Goal: Task Accomplishment & Management: Manage account settings

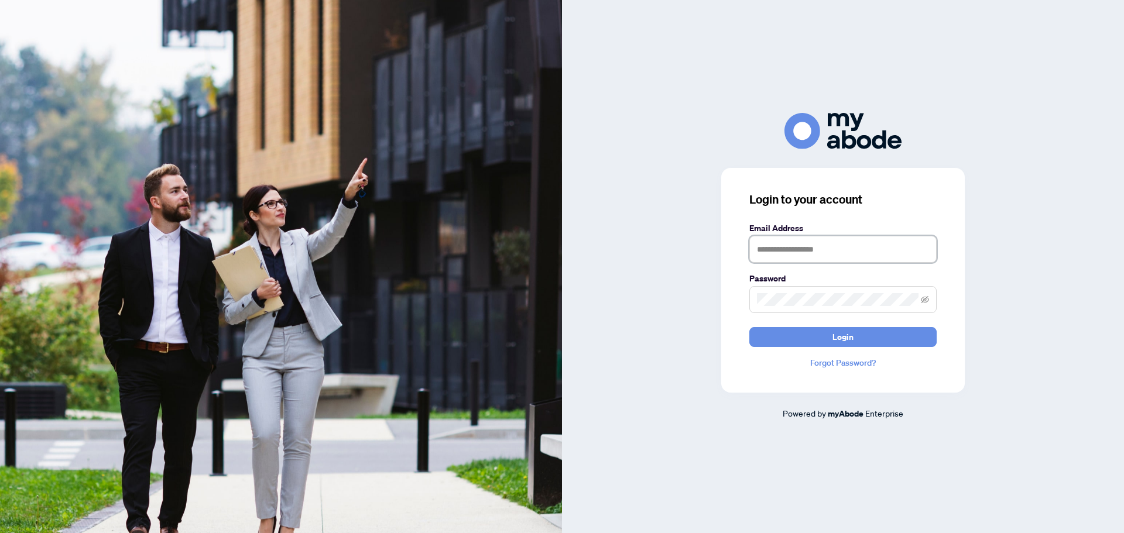
type input "**********"
click at [1011, 435] on div "**********" at bounding box center [843, 266] width 562 height 533
click at [844, 342] on span "Login" at bounding box center [842, 337] width 21 height 19
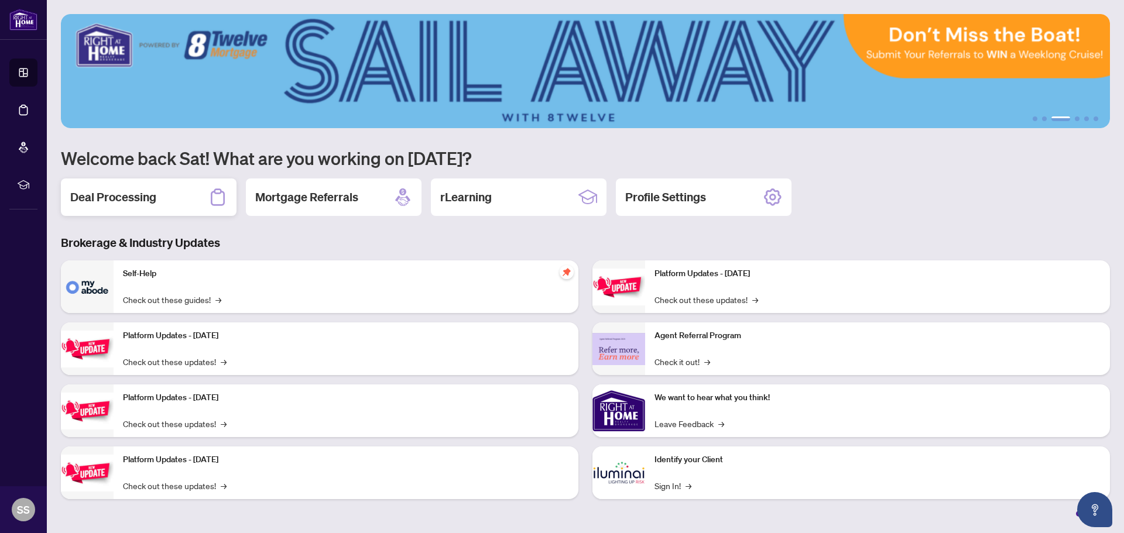
click at [112, 194] on h2 "Deal Processing" at bounding box center [113, 197] width 86 height 16
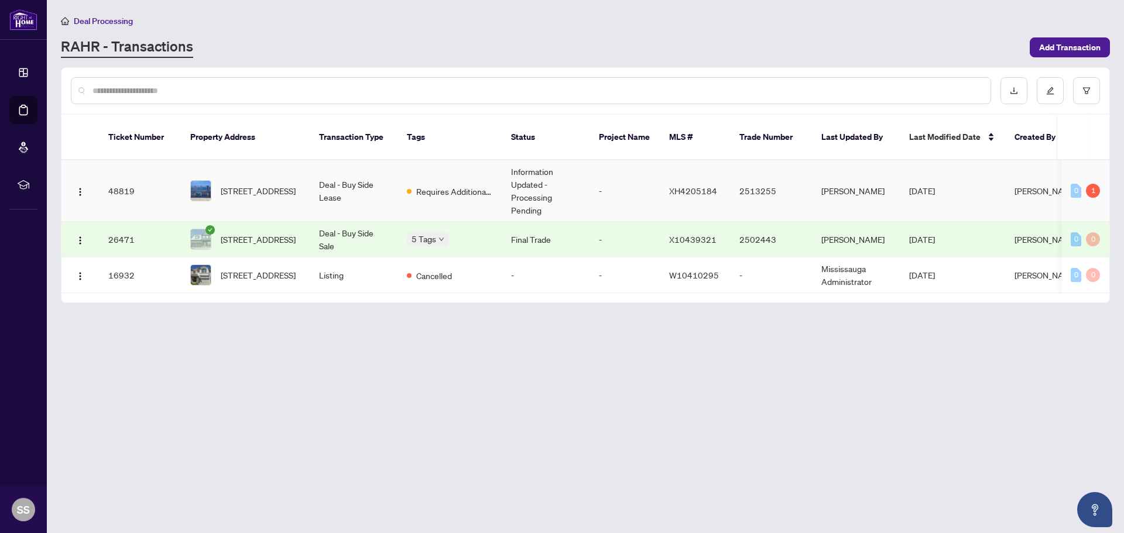
click at [430, 191] on td "Requires Additional Docs" at bounding box center [449, 190] width 104 height 61
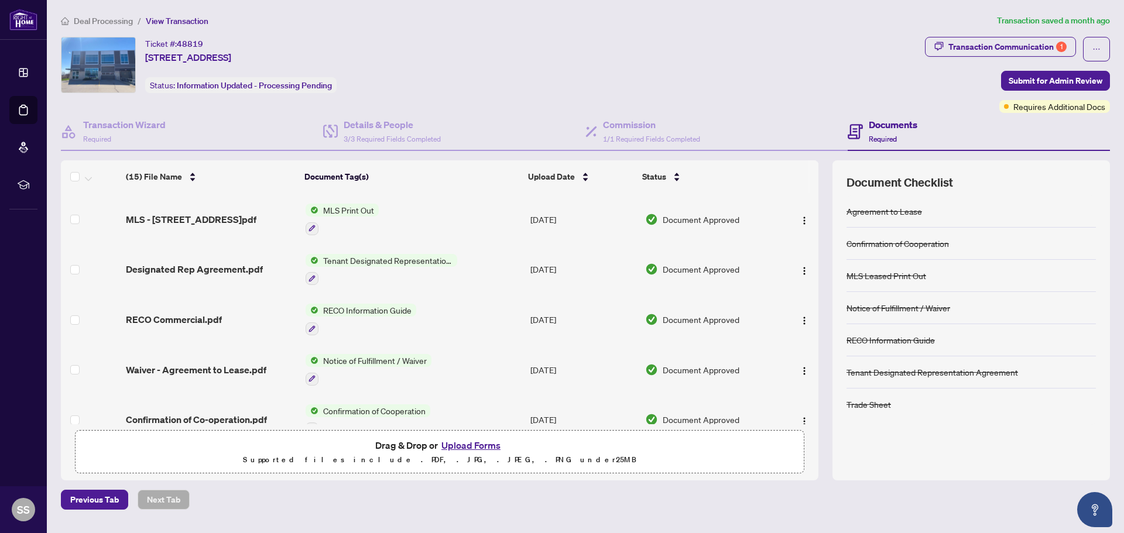
scroll to position [521, 0]
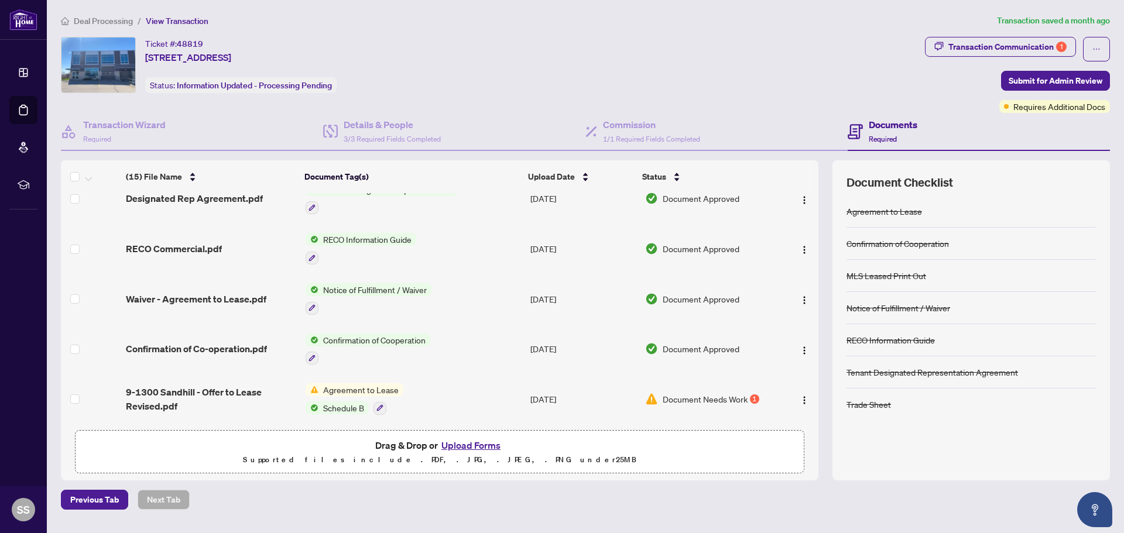
click at [751, 397] on div "1" at bounding box center [754, 398] width 9 height 9
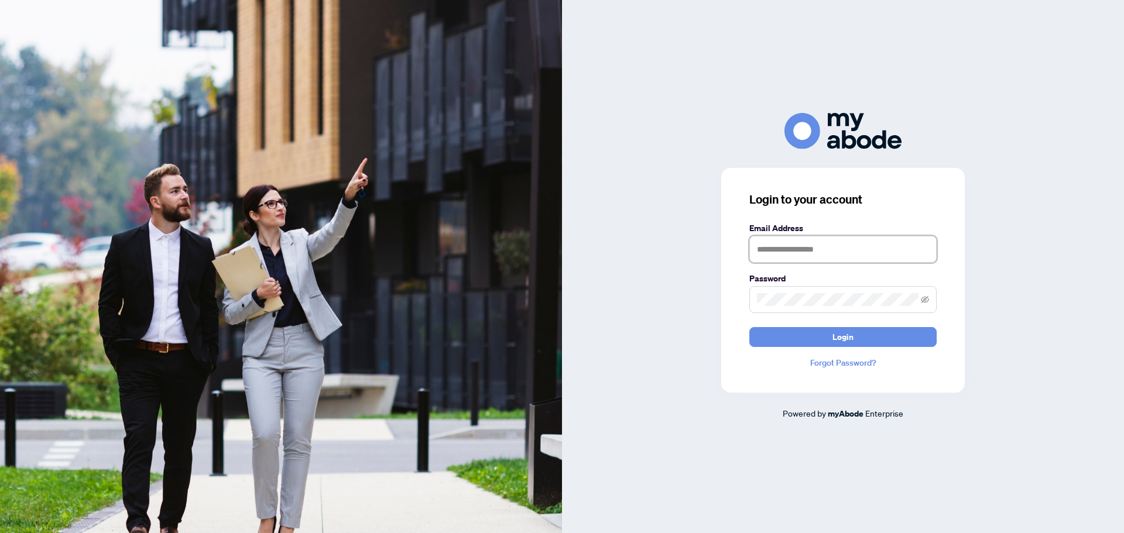
type input "**********"
click at [822, 324] on form "**********" at bounding box center [842, 284] width 187 height 125
click at [808, 335] on button "Login" at bounding box center [842, 337] width 187 height 20
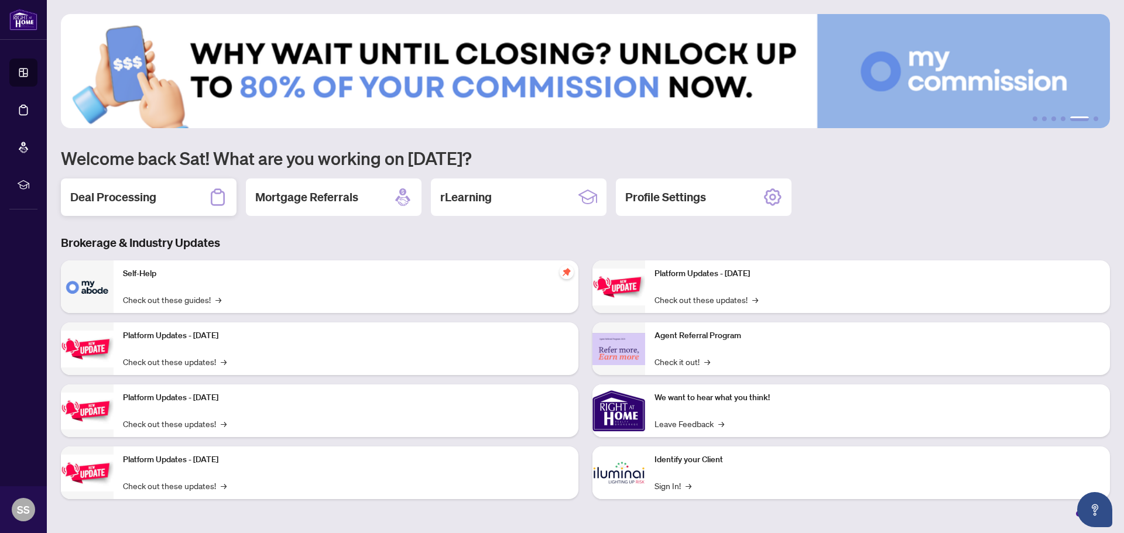
click at [104, 202] on h2 "Deal Processing" at bounding box center [113, 197] width 86 height 16
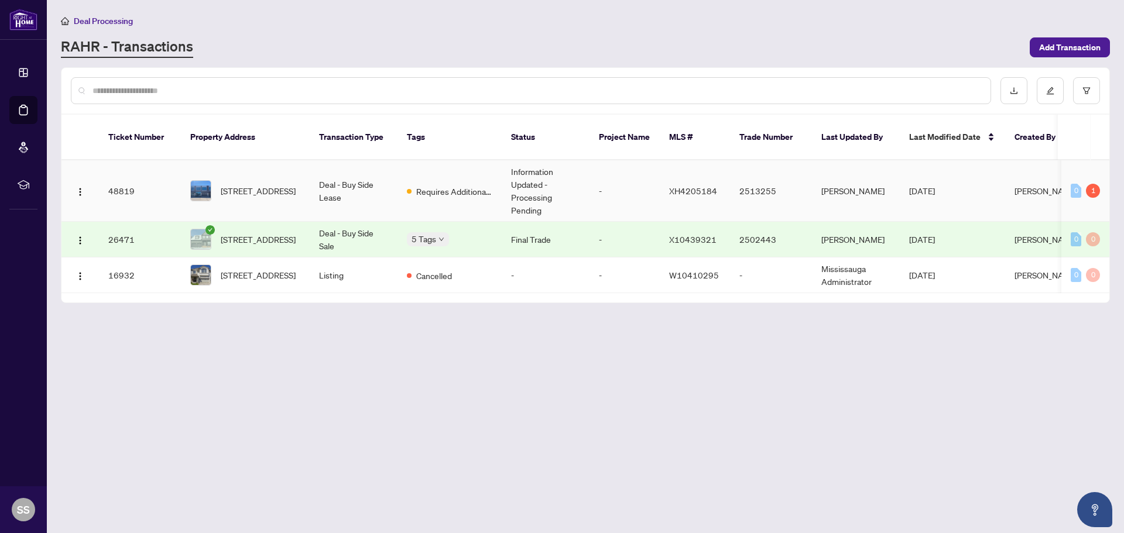
click at [365, 195] on td "Deal - Buy Side Lease" at bounding box center [354, 190] width 88 height 61
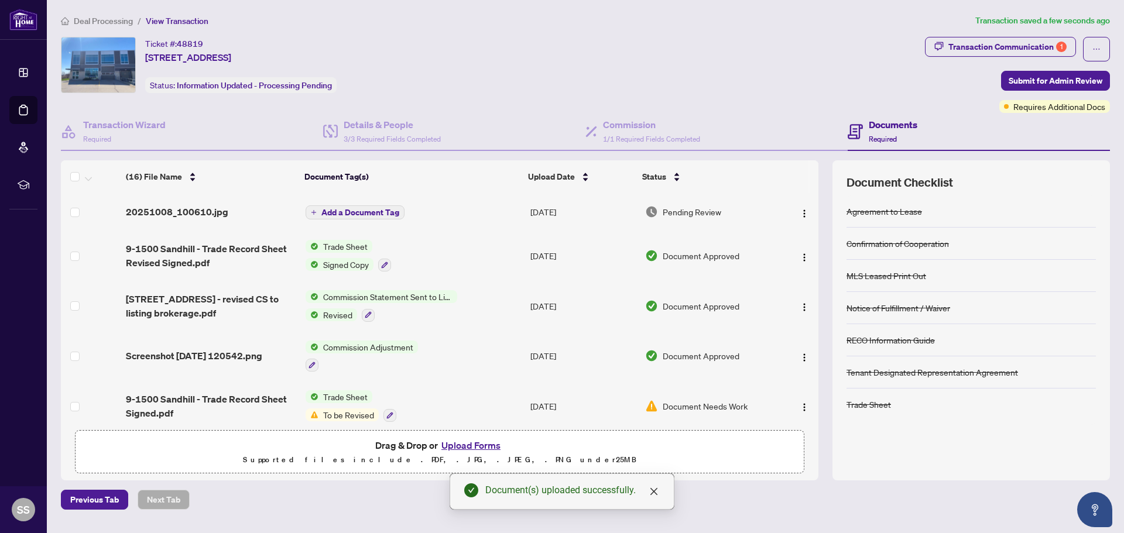
click at [348, 215] on span "Add a Document Tag" at bounding box center [360, 212] width 78 height 8
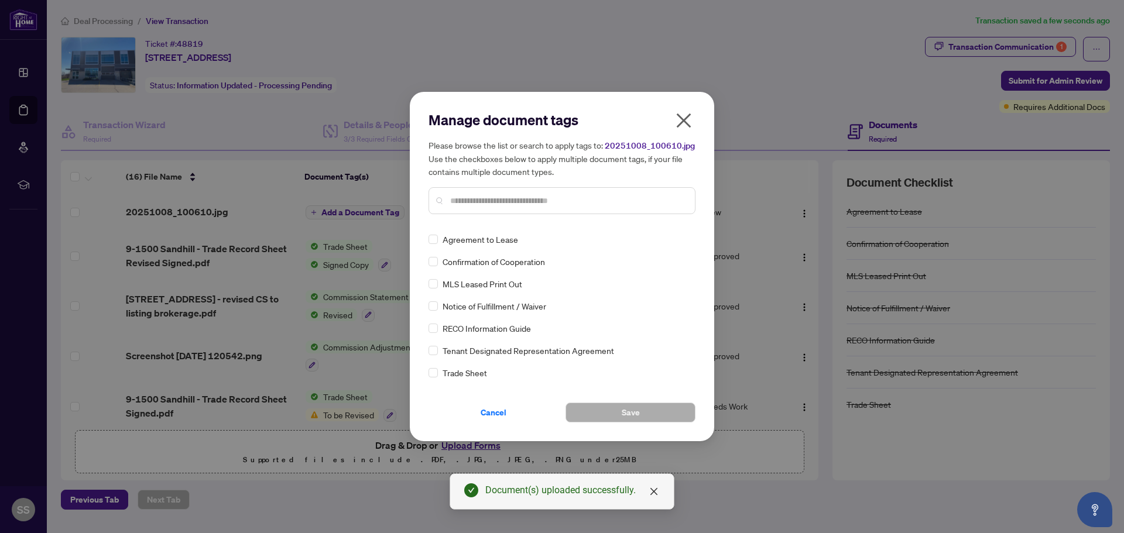
click at [535, 197] on input "text" at bounding box center [567, 200] width 235 height 13
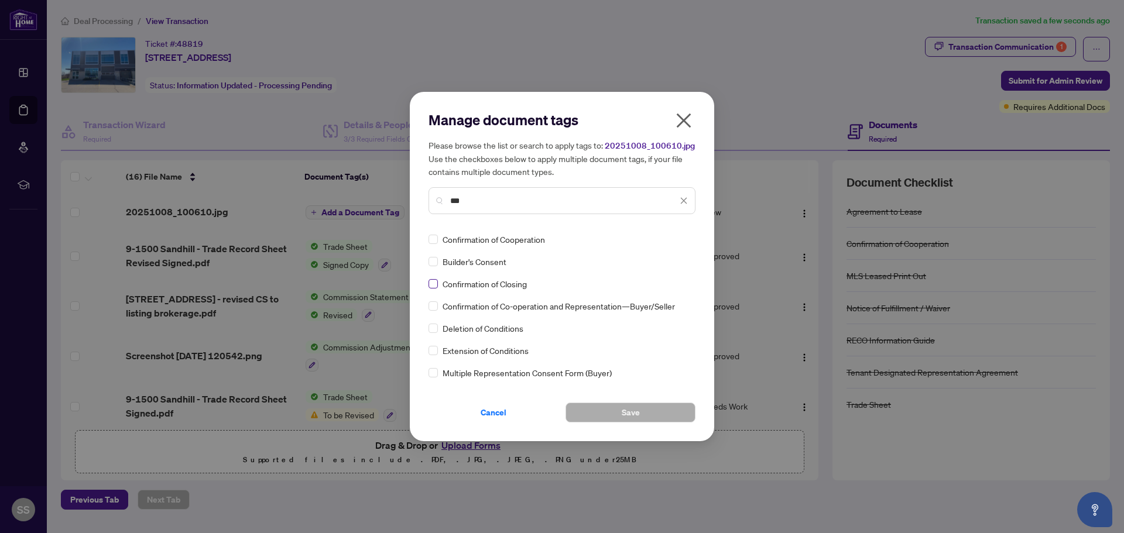
type input "***"
click at [616, 411] on button "Save" at bounding box center [630, 413] width 130 height 20
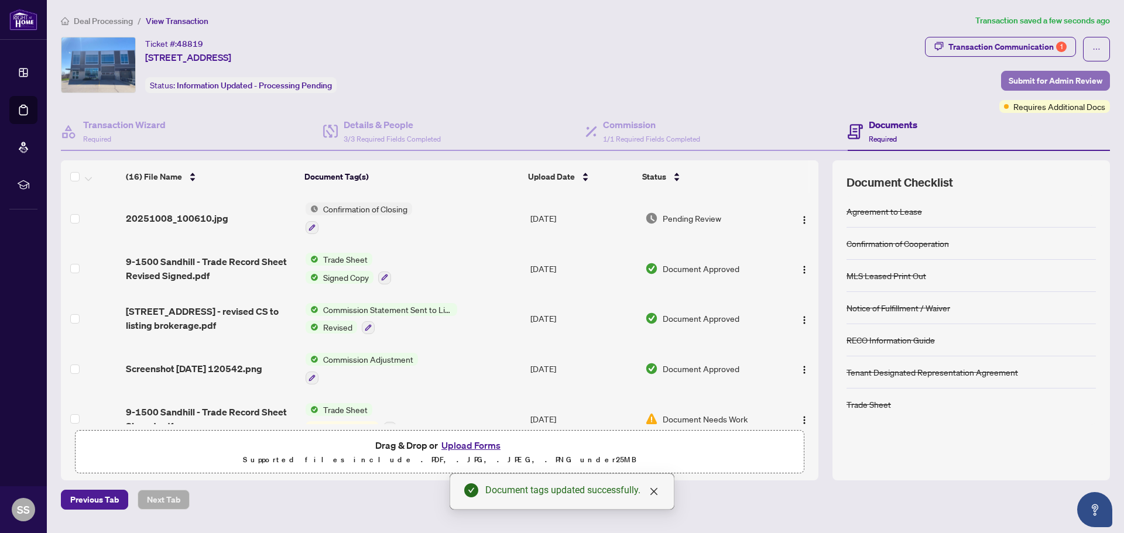
click at [1067, 83] on span "Submit for Admin Review" at bounding box center [1055, 80] width 94 height 19
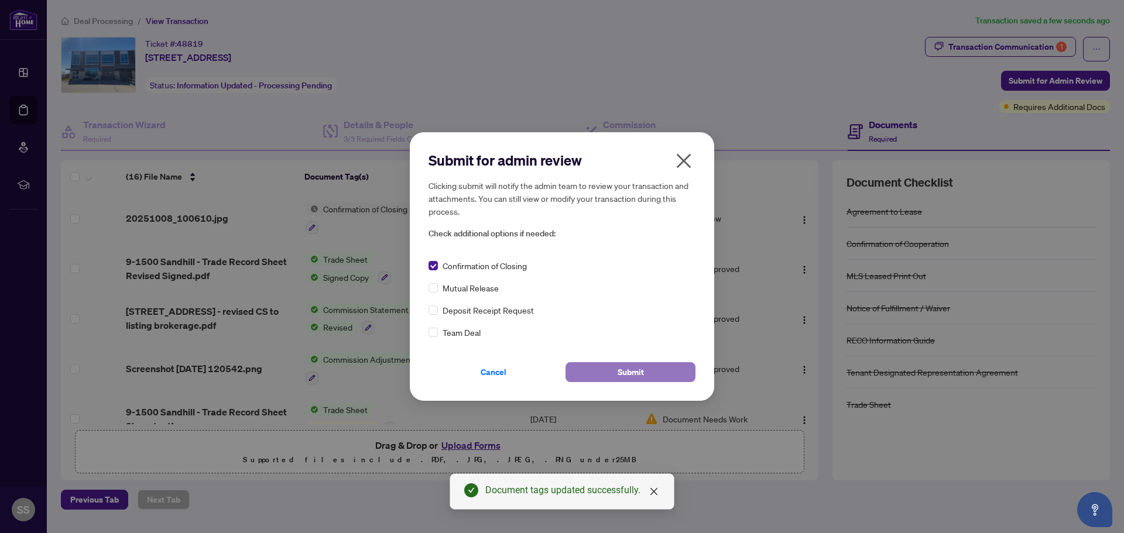
click at [629, 372] on span "Submit" at bounding box center [630, 372] width 26 height 19
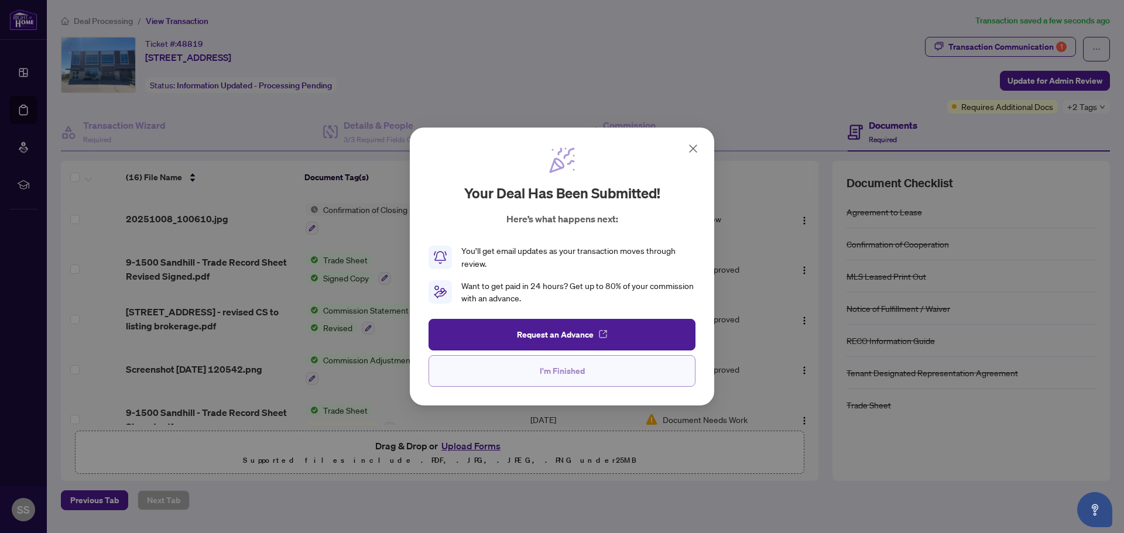
click at [568, 373] on span "I'm Finished" at bounding box center [562, 371] width 45 height 19
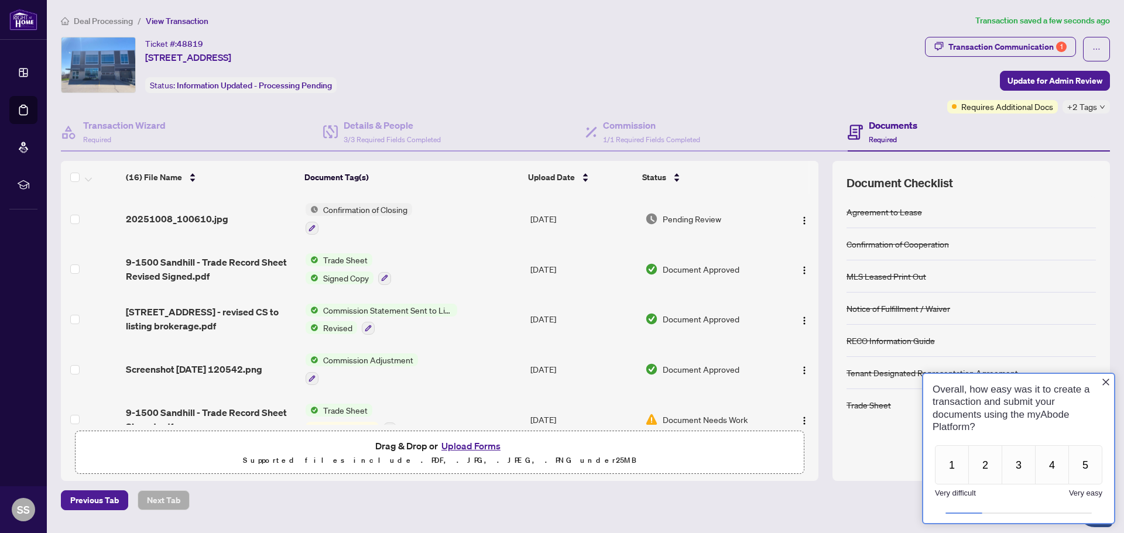
click at [1108, 383] on icon "Close button" at bounding box center [1105, 381] width 9 height 9
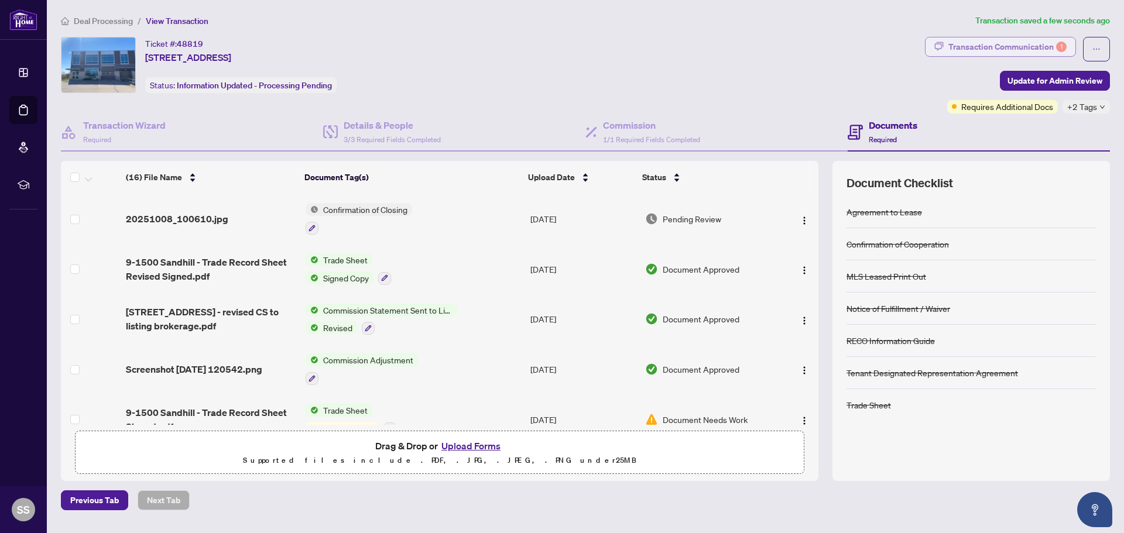
click at [1007, 47] on div "Transaction Communication 1" at bounding box center [1007, 46] width 118 height 19
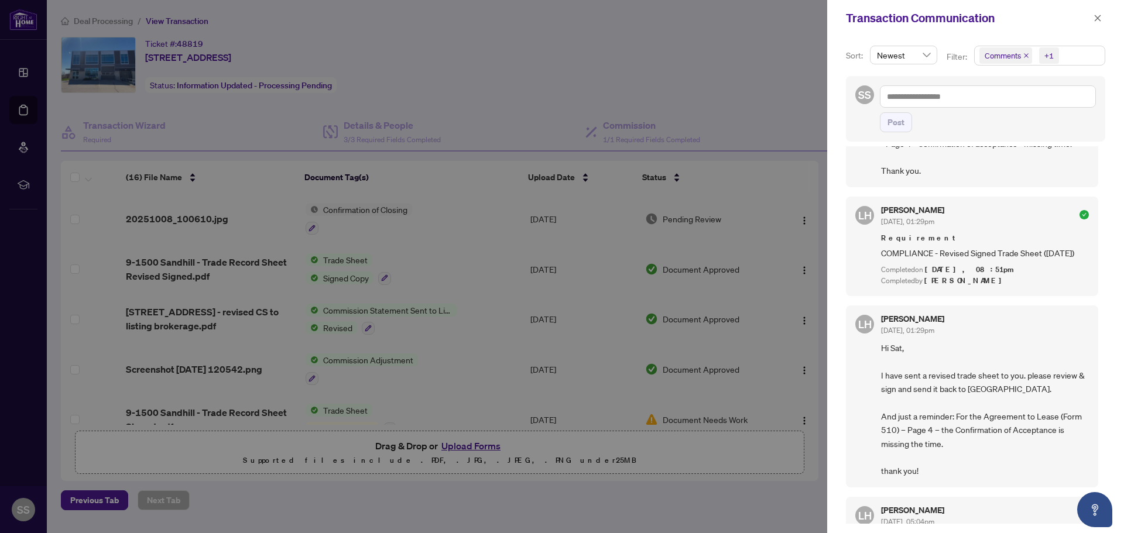
scroll to position [117, 0]
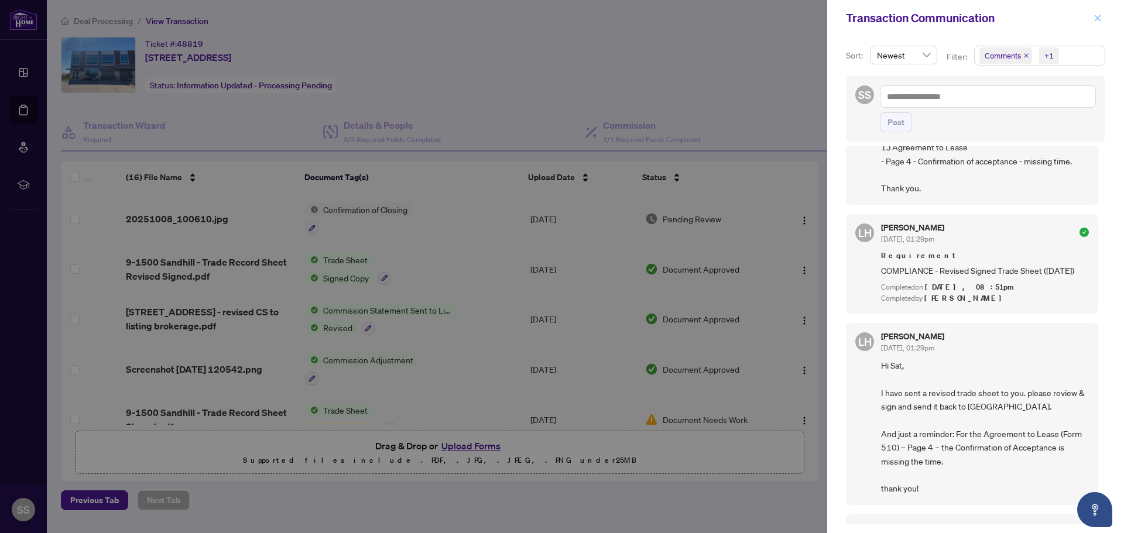
click at [1100, 15] on icon "close" at bounding box center [1097, 18] width 8 height 8
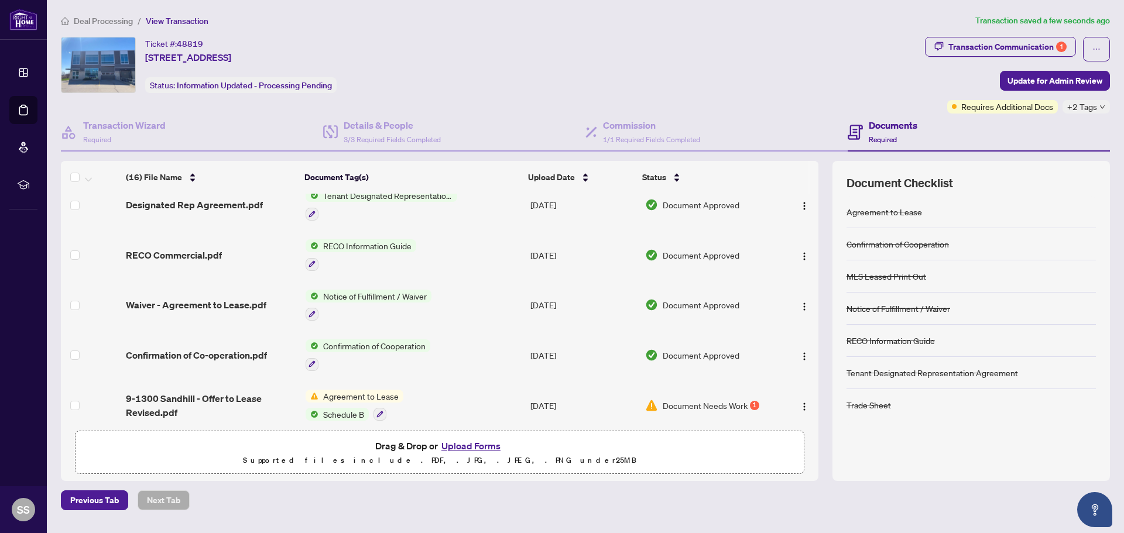
scroll to position [571, 0]
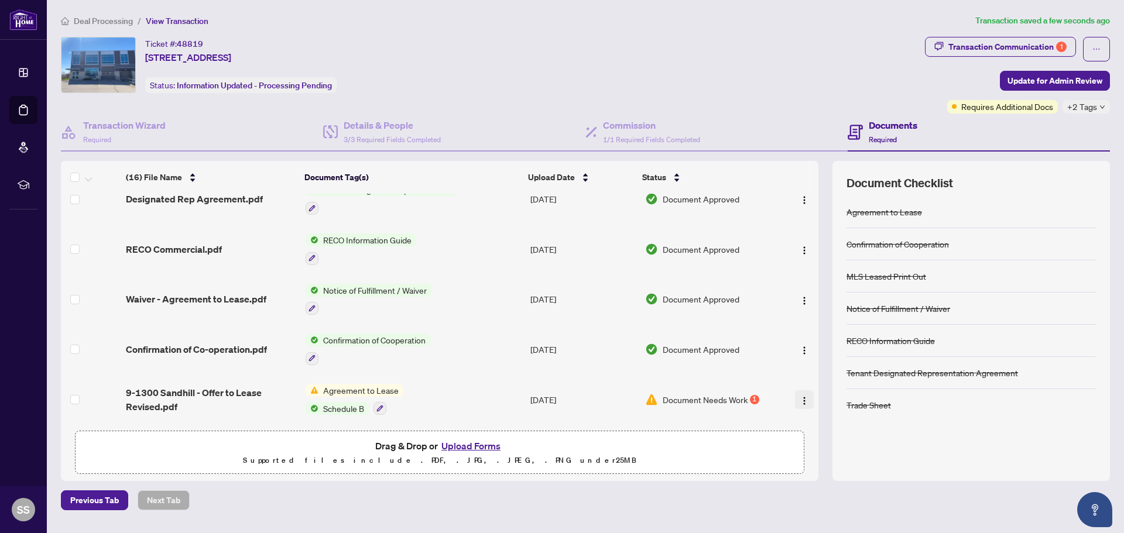
click at [801, 399] on img "button" at bounding box center [803, 400] width 9 height 9
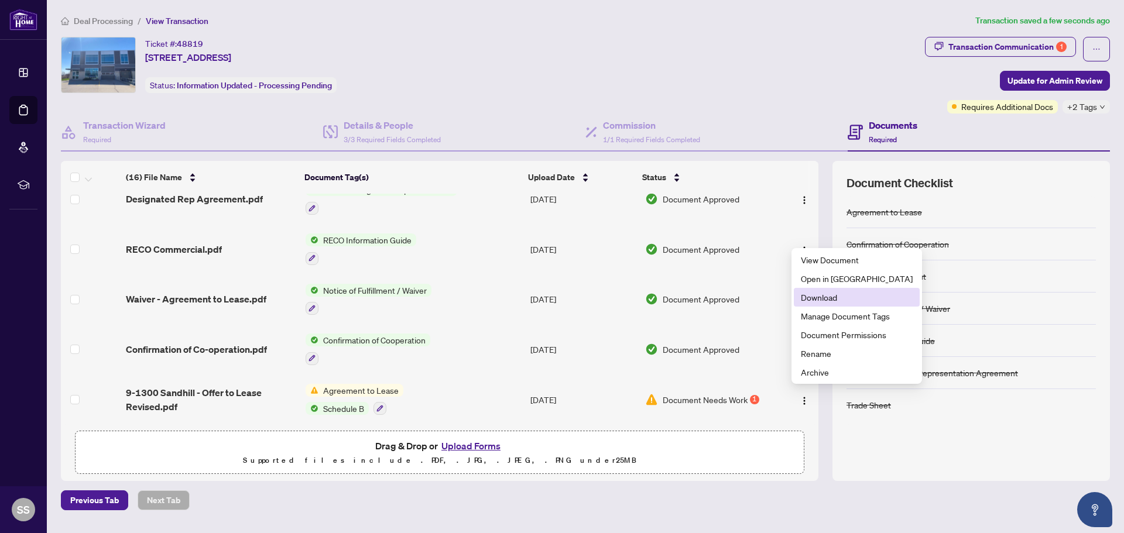
click at [839, 296] on span "Download" at bounding box center [857, 297] width 112 height 13
